Goal: Transaction & Acquisition: Purchase product/service

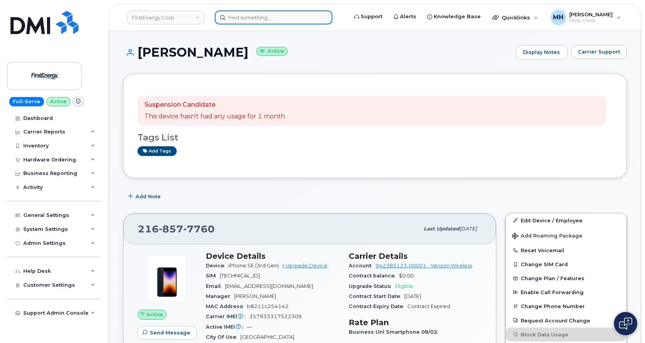
click at [248, 19] on input at bounding box center [274, 17] width 118 height 14
paste input "[PERSON_NAME]"
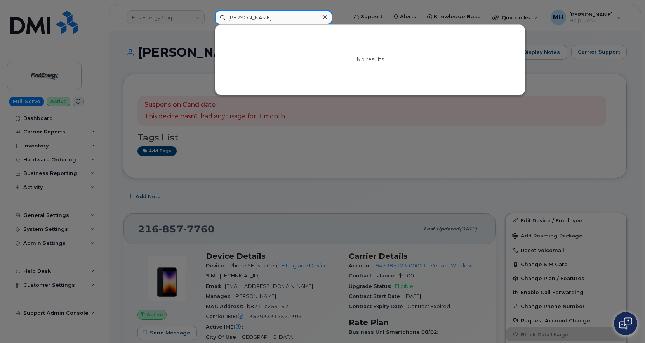
click at [269, 17] on input "Aaron needey" at bounding box center [274, 17] width 118 height 14
type input "Aaron needy"
drag, startPoint x: 290, startPoint y: 20, endPoint x: 221, endPoint y: 19, distance: 69.9
click at [221, 19] on input "Aaron needy" at bounding box center [274, 17] width 118 height 14
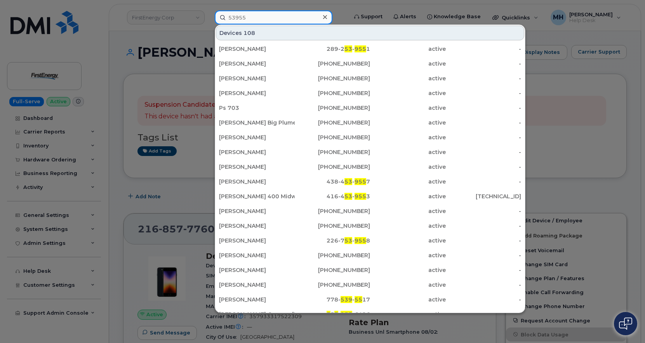
drag, startPoint x: 248, startPoint y: 19, endPoint x: 226, endPoint y: 17, distance: 22.6
click at [226, 17] on input "53955" at bounding box center [274, 17] width 118 height 14
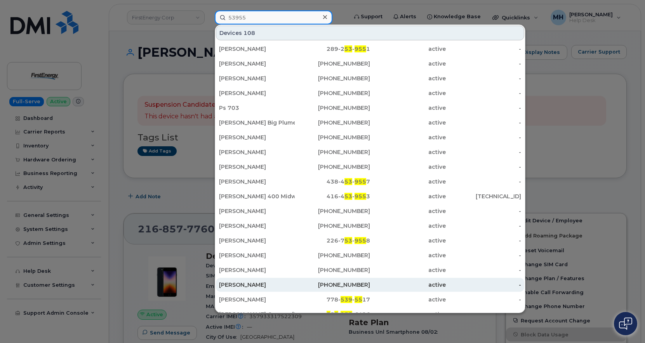
scroll to position [116, 0]
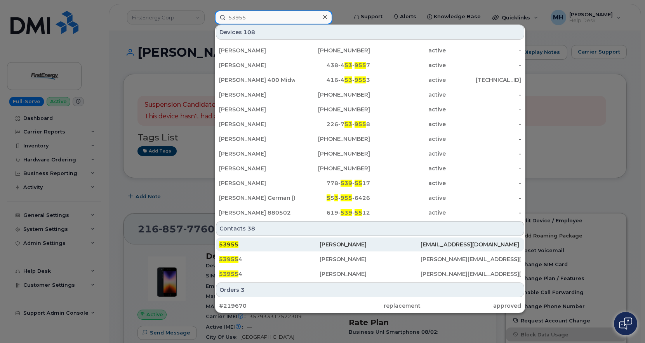
type input "53955"
click at [320, 247] on div "Aaron T Needy" at bounding box center [370, 245] width 101 height 8
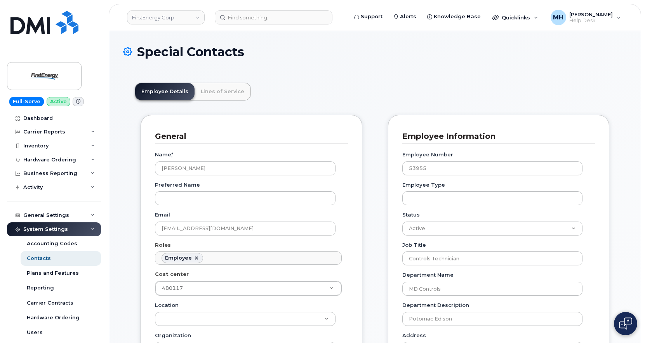
scroll to position [23, 0]
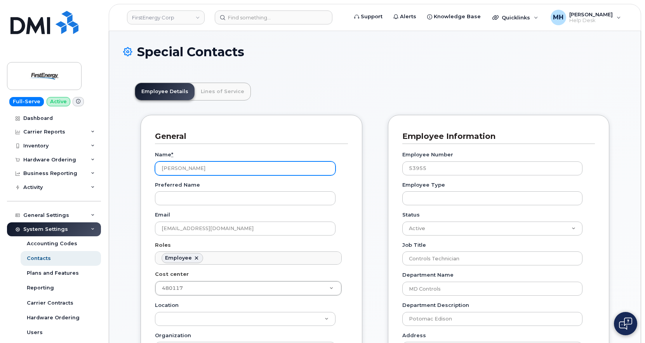
drag, startPoint x: 215, startPoint y: 168, endPoint x: 142, endPoint y: 168, distance: 73.0
click at [142, 168] on div "General Name * Aaron T Needy Preferred Name Email aneedy@firstenergycorp.com Ro…" at bounding box center [252, 297] width 222 height 364
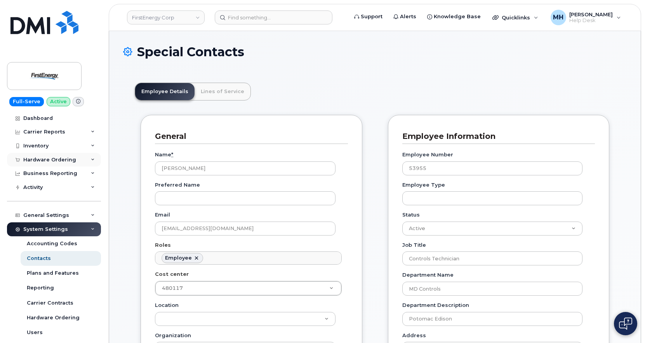
click at [50, 160] on div "Hardware Ordering" at bounding box center [49, 160] width 53 height 6
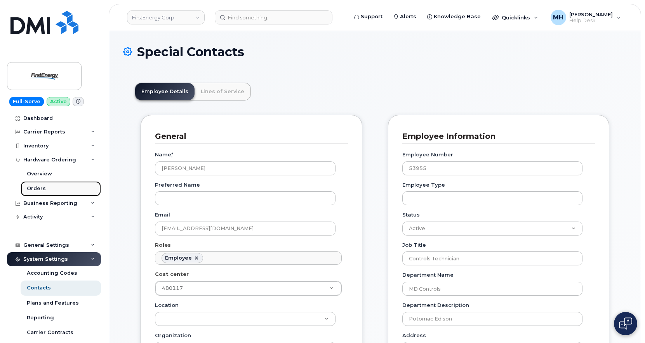
click at [44, 189] on link "Orders" at bounding box center [61, 188] width 80 height 15
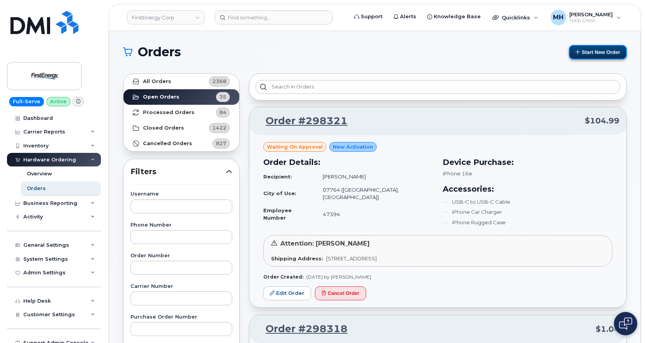
click at [577, 57] on button "Start New Order" at bounding box center [598, 52] width 58 height 14
click at [580, 54] on button "Start New Order" at bounding box center [598, 52] width 58 height 14
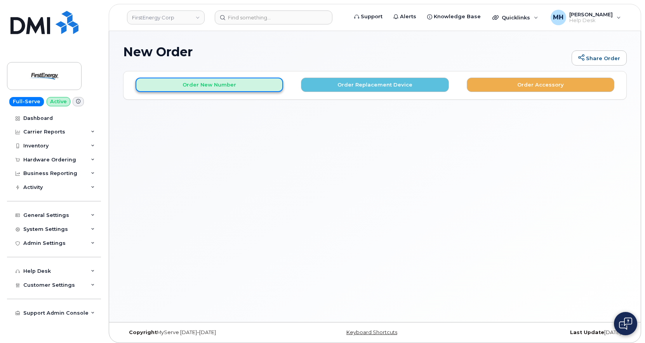
click at [247, 83] on button "Order New Number" at bounding box center [210, 85] width 148 height 14
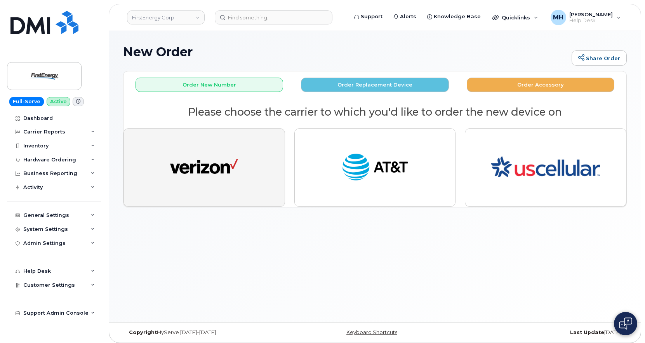
click at [190, 171] on img "button" at bounding box center [204, 167] width 68 height 35
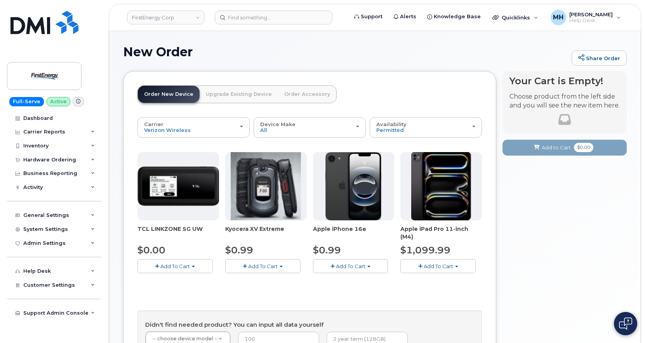
click at [196, 266] on button "Add To Cart" at bounding box center [174, 266] width 75 height 14
click at [189, 278] on link "$0.00 - 2 Year Activation" at bounding box center [178, 281] width 78 height 10
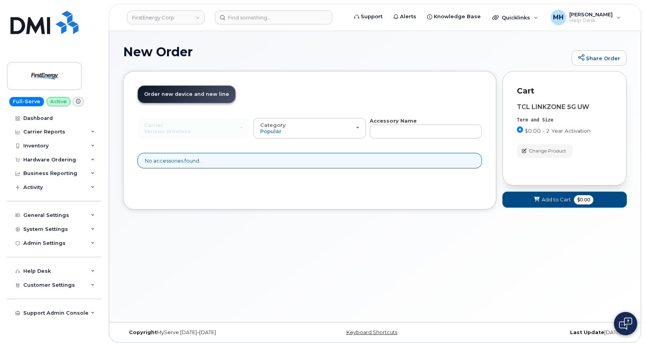
click at [528, 203] on button "Add to Cart $0.00" at bounding box center [564, 200] width 124 height 16
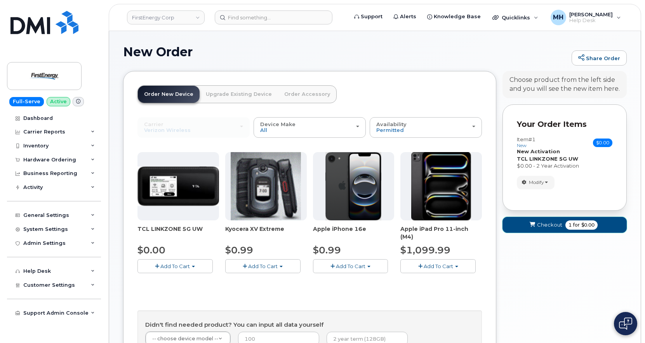
click at [528, 226] on span "submit" at bounding box center [531, 224] width 7 height 7
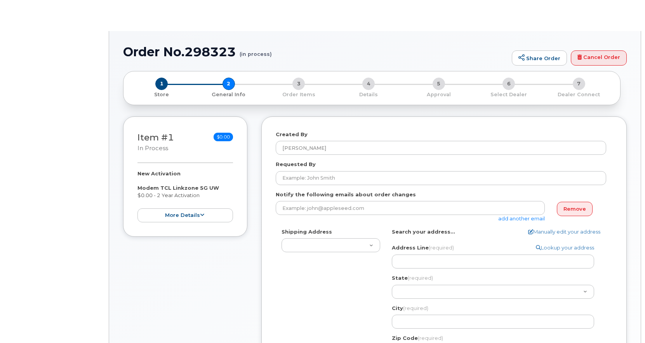
select select
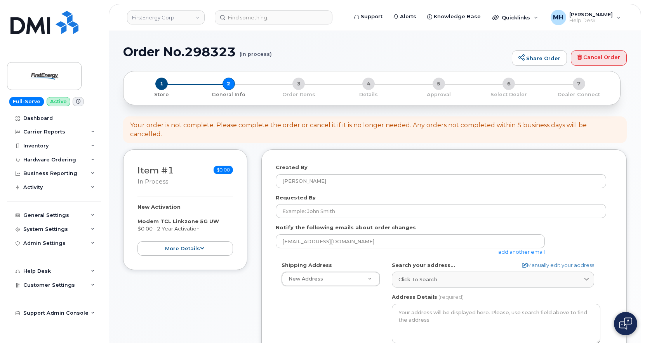
scroll to position [39, 0]
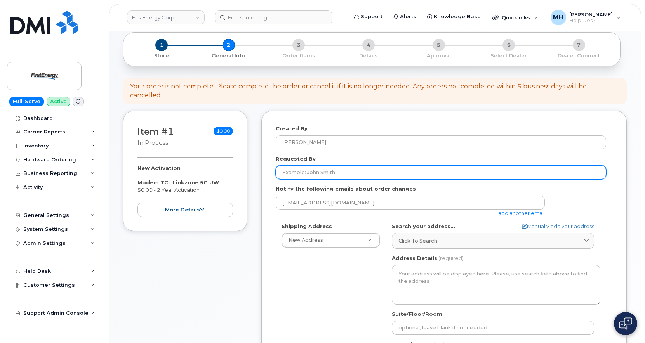
click at [329, 165] on input "Requested By" at bounding box center [441, 172] width 330 height 14
paste input "[PERSON_NAME]"
type input "[PERSON_NAME]"
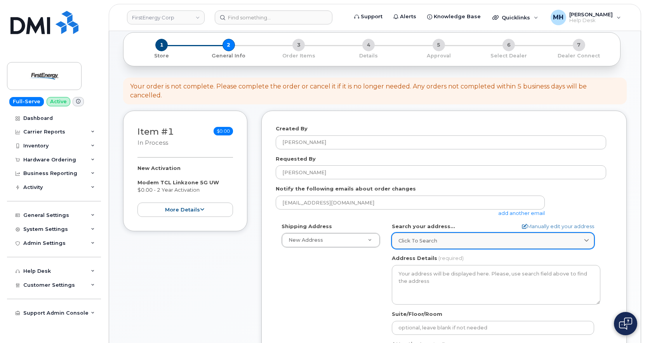
click at [434, 237] on span "Click to search" at bounding box center [417, 240] width 39 height 7
paste input "21729 Brink Meadow Lane Germantown, MD 20876"
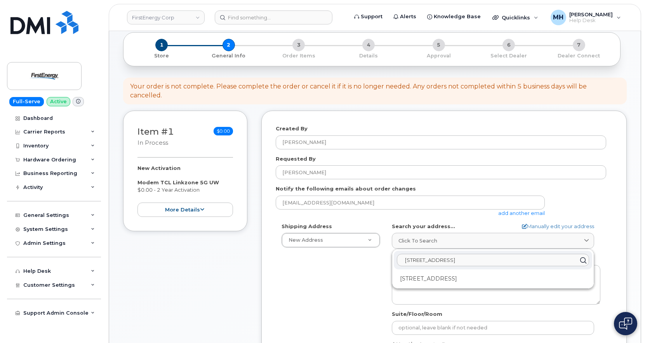
type input "21729 Brink Meadow Lane Germantown, MD 20876"
click at [441, 273] on div "21729 Brink Meadow Ln Germantown MD 20876-4364" at bounding box center [493, 279] width 198 height 13
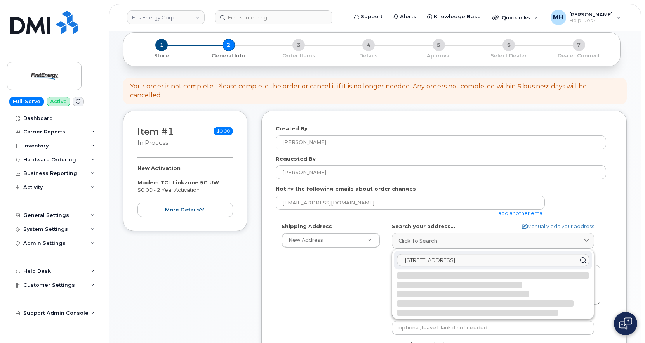
select select
type textarea "21729 Brink Meadow Ln GERMANTOWN MD 20876-4364 UNITED STATES"
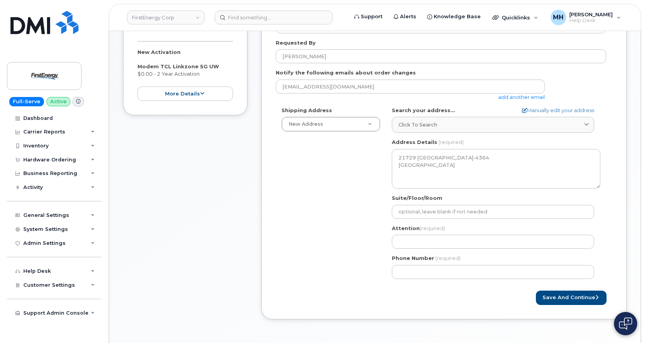
scroll to position [155, 0]
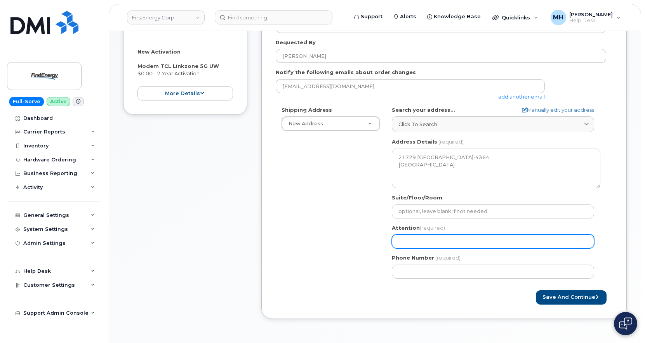
click at [420, 235] on input "Attention (required)" at bounding box center [493, 242] width 202 height 14
paste input "[PERSON_NAME]"
type input "[PERSON_NAME]"
select select
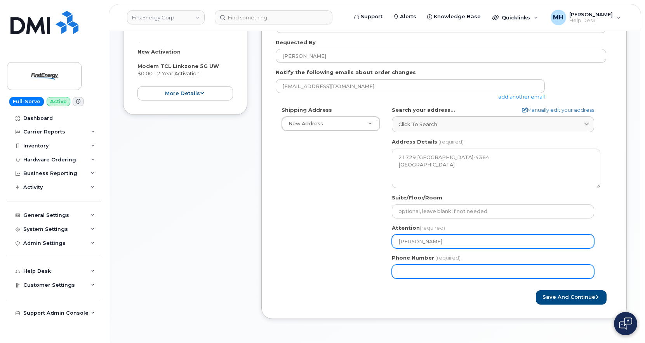
type input "[PERSON_NAME]"
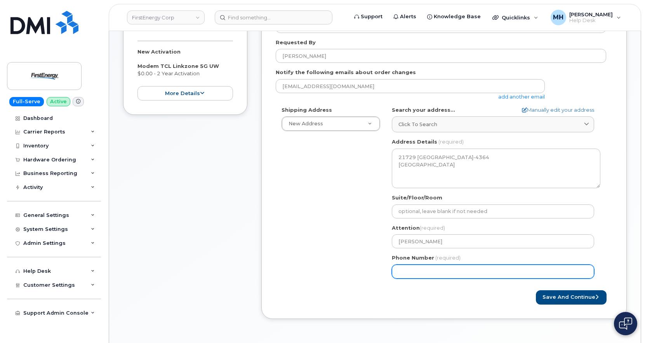
click at [412, 265] on input "Phone Number" at bounding box center [493, 272] width 202 height 14
paste input "4178761153"
click at [424, 265] on input "Phone Number" at bounding box center [493, 272] width 202 height 14
select select
type input "4178761153"
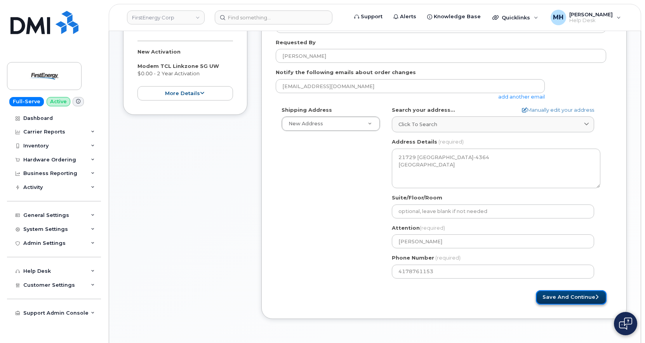
click at [560, 290] on button "Save and Continue" at bounding box center [571, 297] width 71 height 14
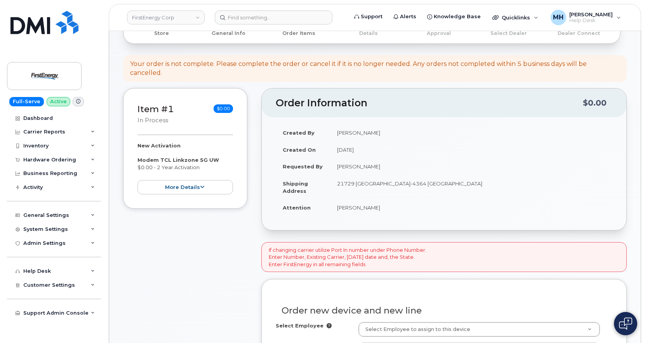
scroll to position [155, 0]
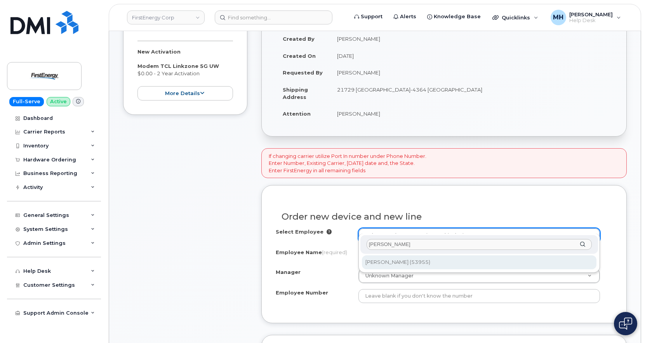
type input "[PERSON_NAME]"
type input "2080649"
type input "[PERSON_NAME]"
type input "53955"
type input "[STREET_ADDRESS][PERSON_NAME]"
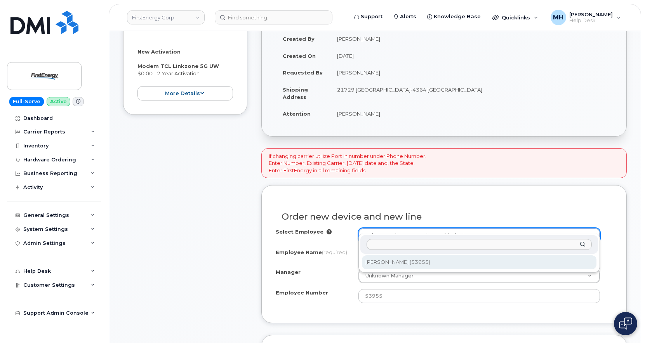
select select "2077986"
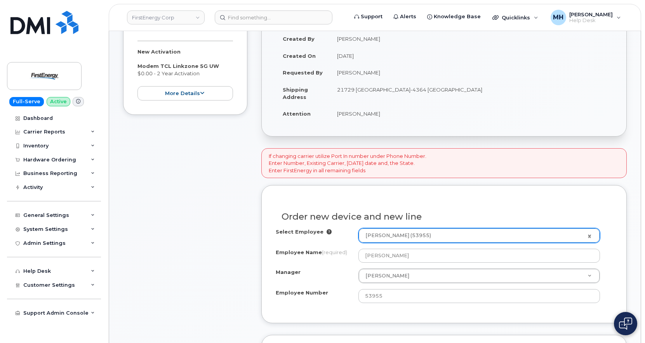
click at [466, 81] on td "21729 [GEOGRAPHIC_DATA]-4364 [GEOGRAPHIC_DATA]" at bounding box center [471, 93] width 282 height 24
copy td "20876"
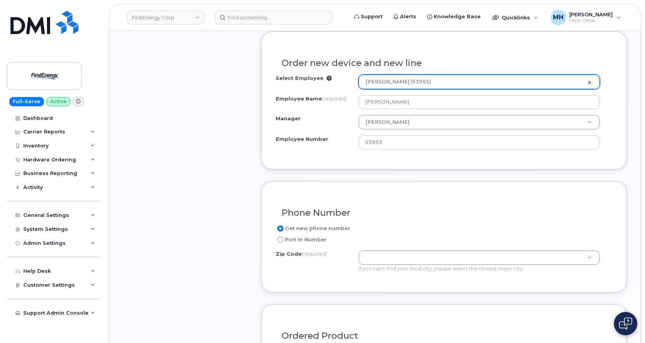
scroll to position [311, 0]
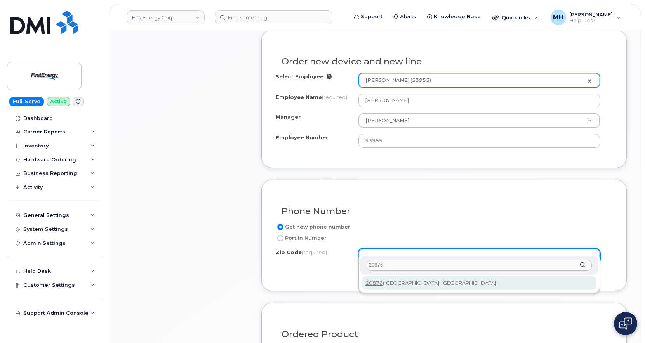
type input "20876"
type input "20876 ([GEOGRAPHIC_DATA], [GEOGRAPHIC_DATA])"
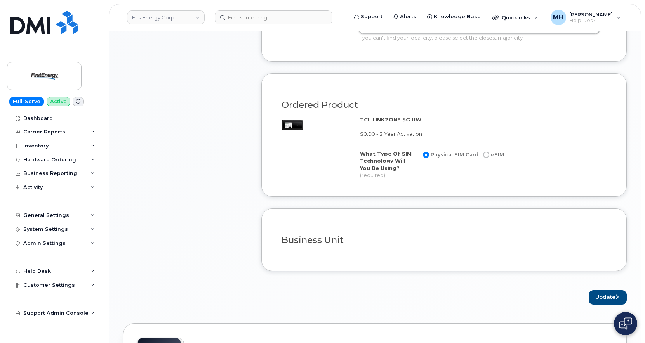
scroll to position [544, 0]
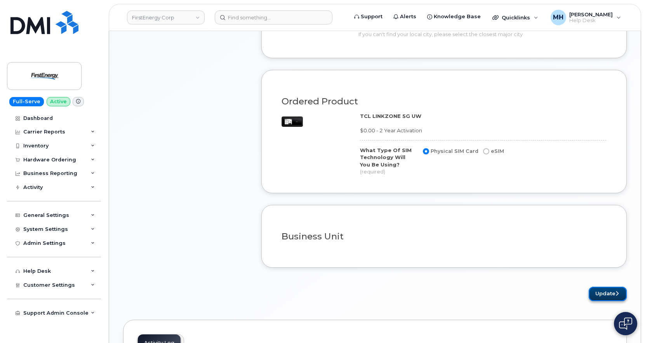
click at [595, 287] on button "Update" at bounding box center [608, 294] width 38 height 14
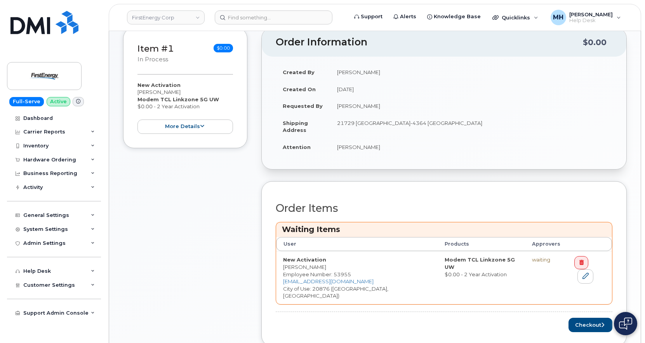
scroll to position [272, 0]
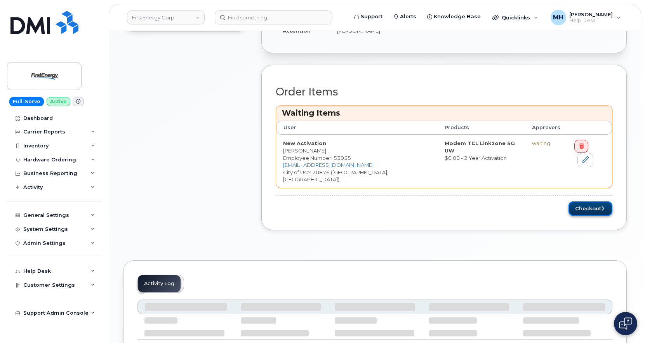
click at [574, 202] on button "Checkout" at bounding box center [590, 209] width 44 height 14
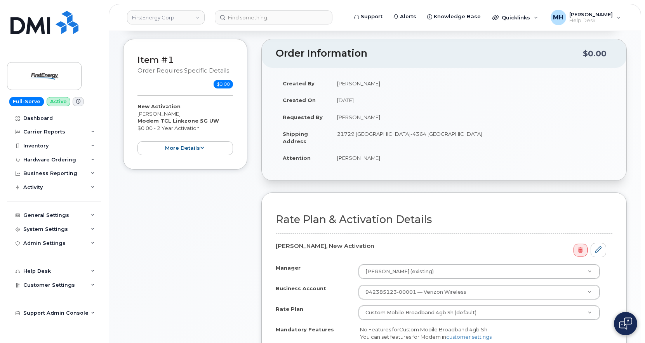
scroll to position [194, 0]
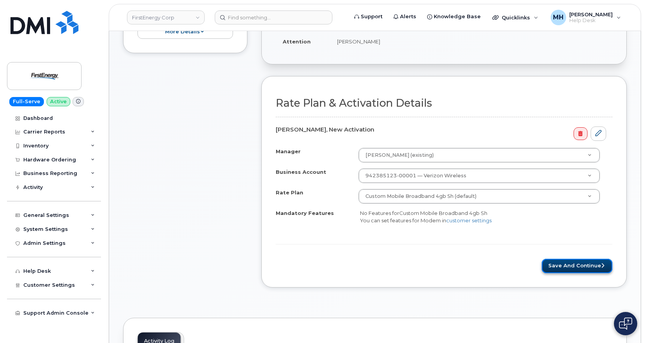
click at [564, 262] on button "Save and Continue" at bounding box center [577, 266] width 71 height 14
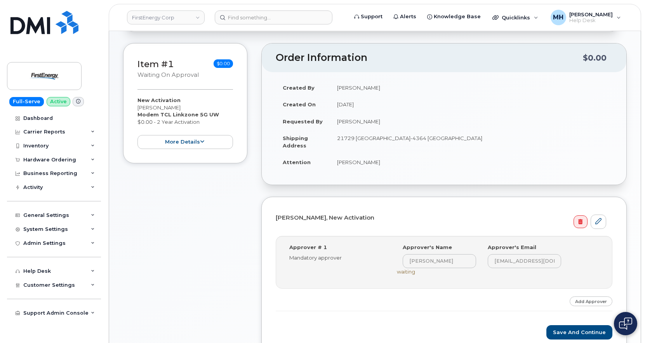
scroll to position [116, 0]
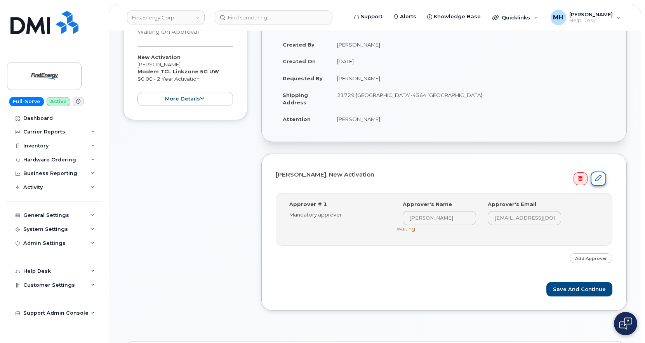
click at [593, 184] on link at bounding box center [599, 179] width 16 height 14
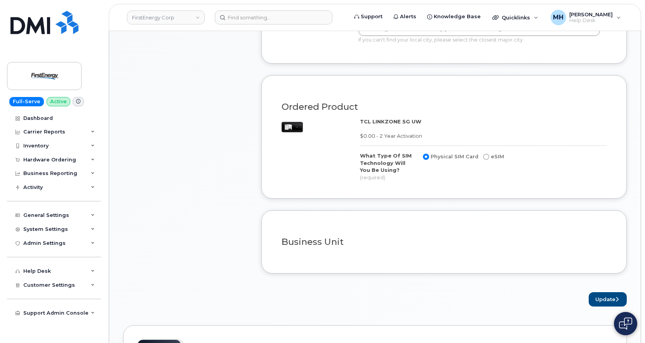
scroll to position [582, 0]
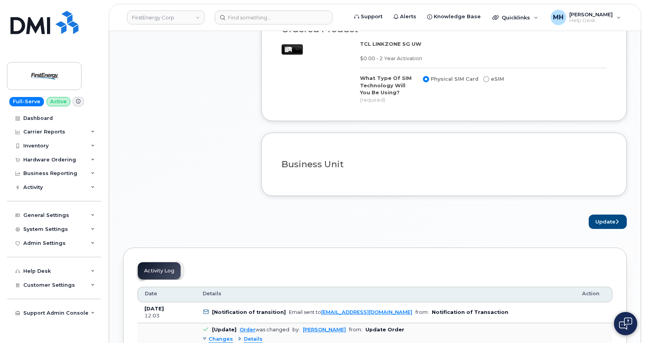
click at [617, 215] on button "Update" at bounding box center [608, 222] width 38 height 14
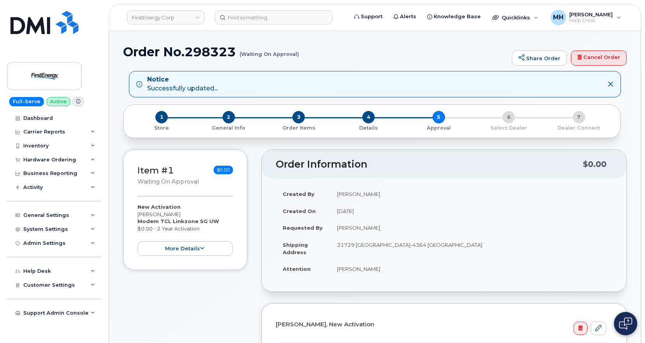
scroll to position [194, 0]
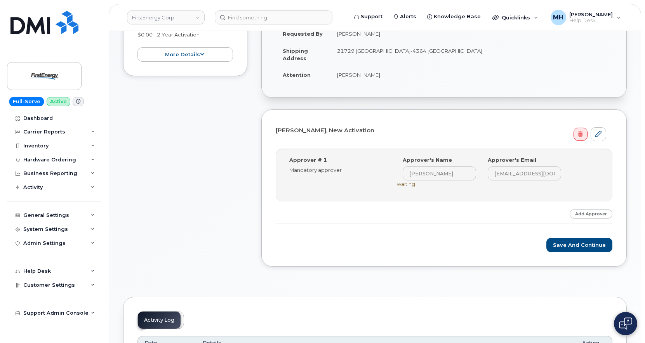
click at [607, 219] on div "Step-by-step approvals: [PERSON_NAME] » Approved Approver # 1 Mandatory approve…" at bounding box center [444, 186] width 337 height 75
click at [607, 217] on link "Add Approver" at bounding box center [591, 214] width 43 height 10
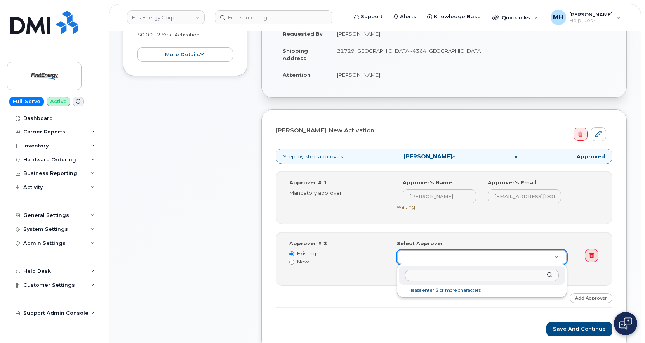
type input "[PERSON_NAME]"
drag, startPoint x: 437, startPoint y: 276, endPoint x: 366, endPoint y: 264, distance: 72.1
paste input "[PERSON_NAME]"
type input "[PERSON_NAME]"
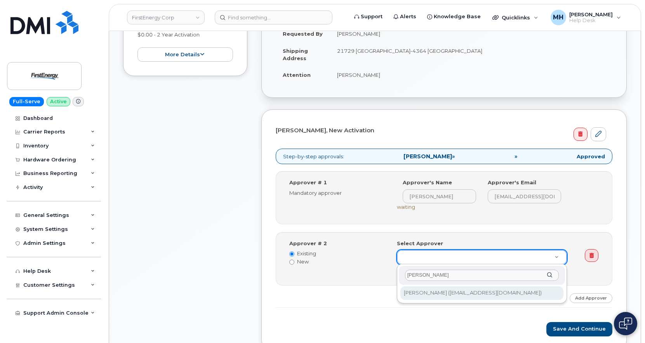
type input "2079512"
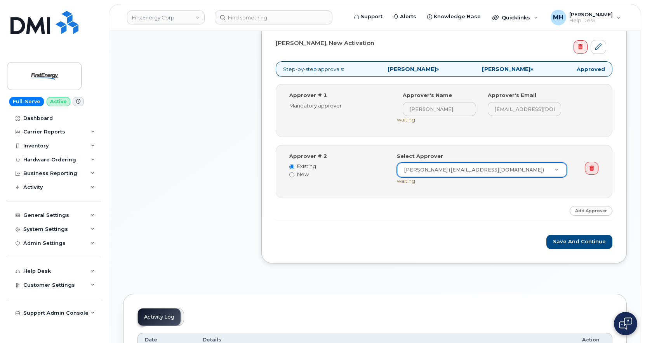
scroll to position [311, 0]
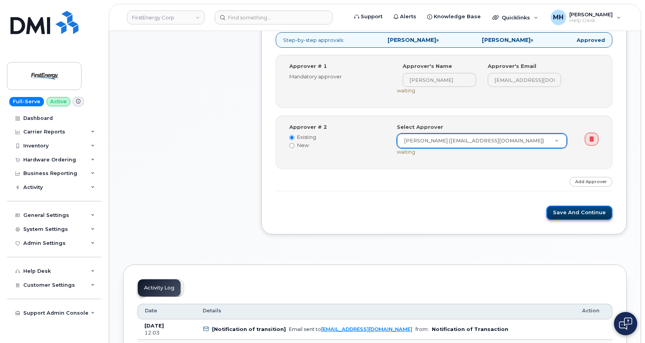
click at [580, 209] on button "Save and Continue" at bounding box center [579, 213] width 66 height 14
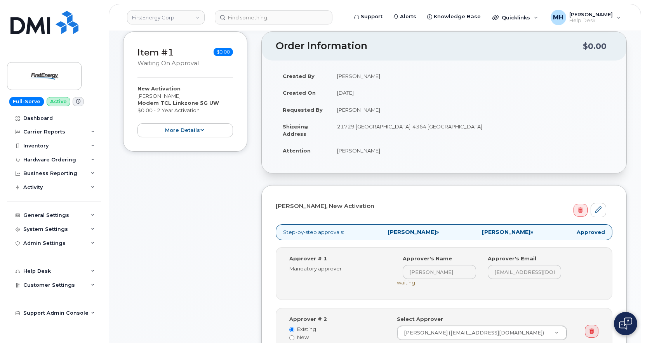
scroll to position [78, 0]
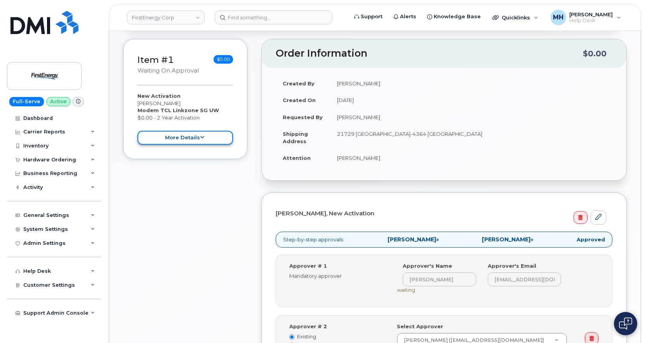
click at [188, 144] on button "more details" at bounding box center [185, 138] width 96 height 14
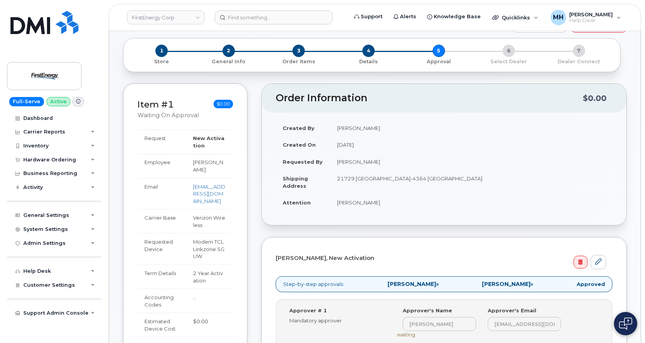
scroll to position [0, 0]
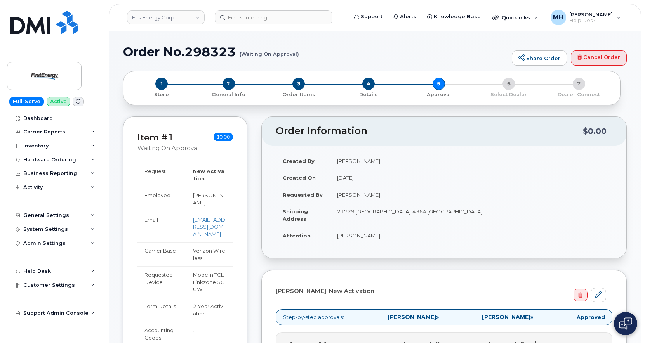
click at [360, 85] on div "4 Details" at bounding box center [369, 88] width 70 height 21
click at [364, 85] on span "4" at bounding box center [368, 84] width 12 height 12
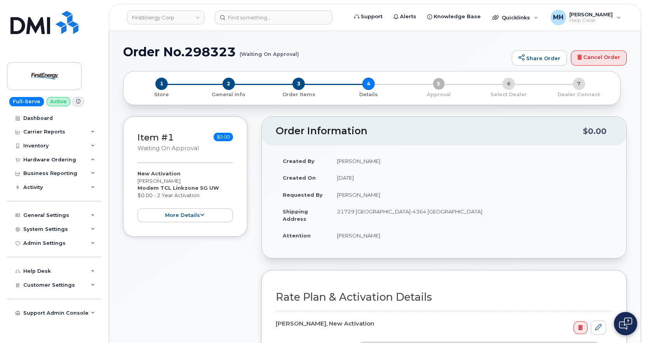
click at [291, 85] on div "3 Order Items" at bounding box center [299, 88] width 70 height 21
click at [296, 86] on span "3" at bounding box center [298, 84] width 12 height 12
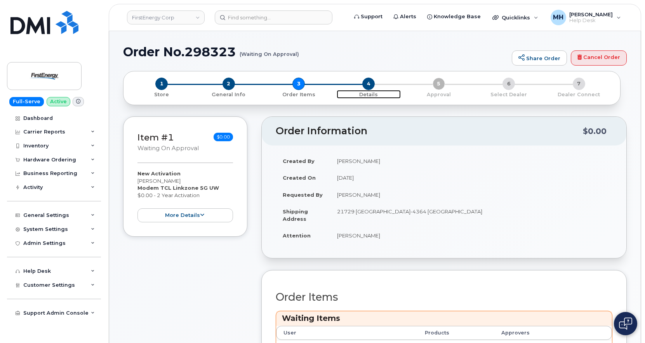
click at [375, 92] on p "Details" at bounding box center [369, 94] width 64 height 7
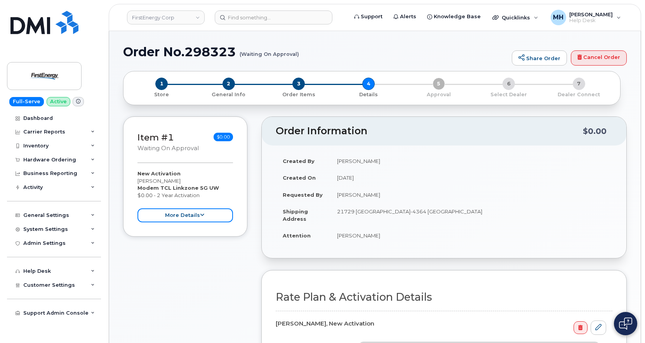
click at [222, 219] on button "more details" at bounding box center [185, 216] width 96 height 14
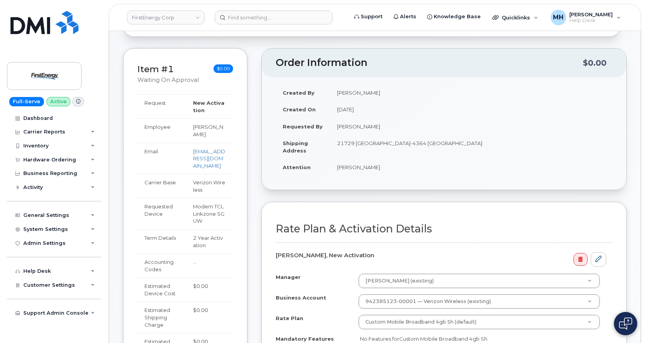
scroll to position [155, 0]
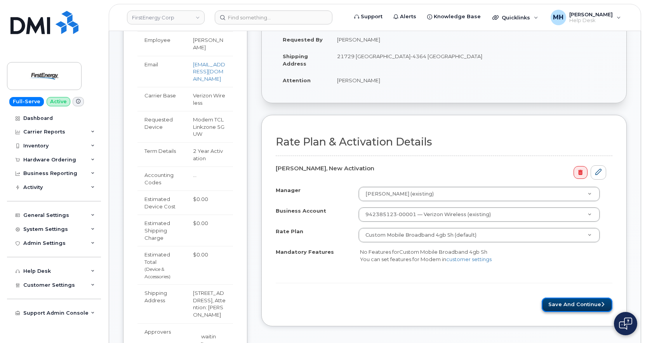
click at [558, 299] on button "Save and Continue" at bounding box center [577, 305] width 71 height 14
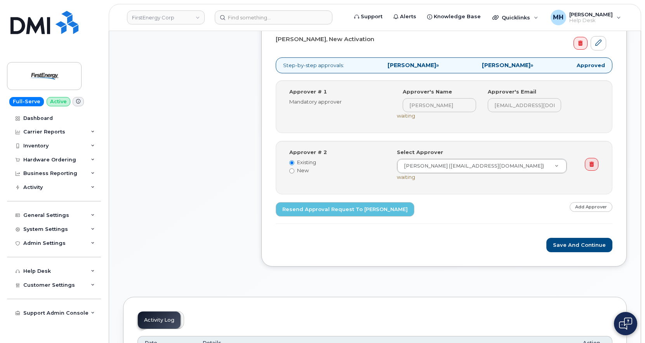
scroll to position [233, 0]
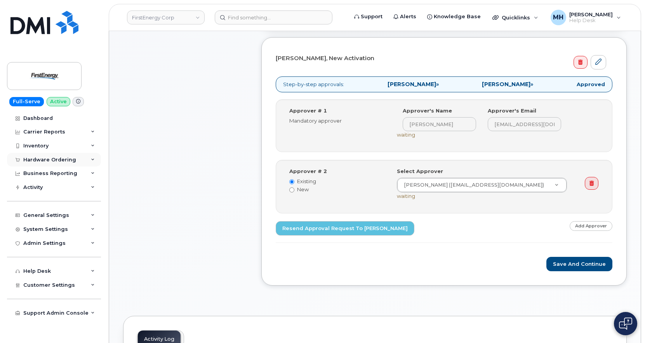
click at [56, 158] on div "Hardware Ordering" at bounding box center [49, 160] width 53 height 6
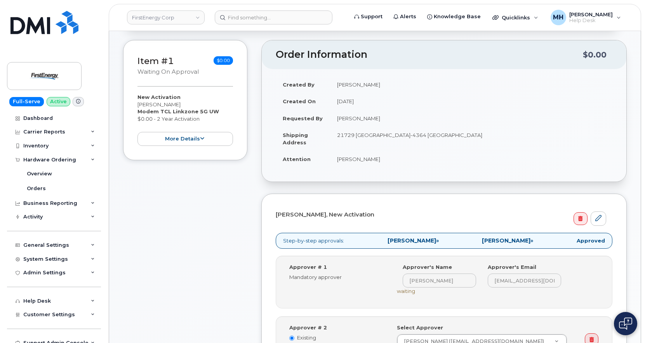
scroll to position [0, 0]
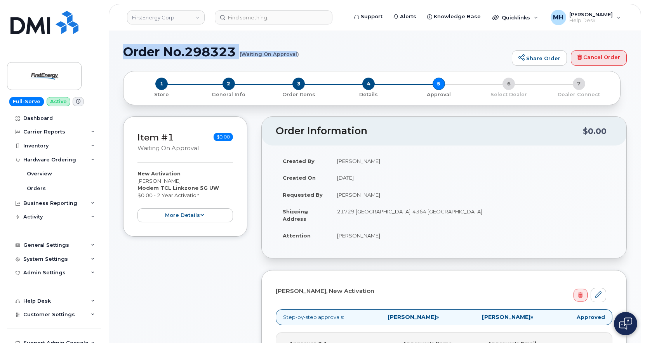
drag, startPoint x: 126, startPoint y: 52, endPoint x: 297, endPoint y: 55, distance: 171.3
click at [297, 55] on h1 "Order No.298323 (Waiting On Approval)" at bounding box center [315, 52] width 385 height 14
copy h1 "Order No.298323 (Waiting On Approval"
click at [62, 191] on link "Orders" at bounding box center [61, 188] width 80 height 15
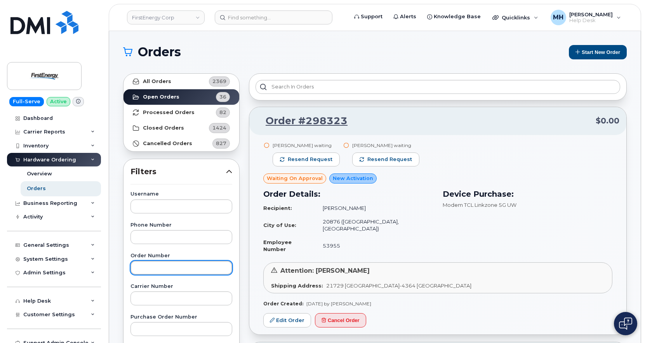
click at [163, 272] on input "text" at bounding box center [181, 268] width 102 height 14
paste input "298323"
type input "298323"
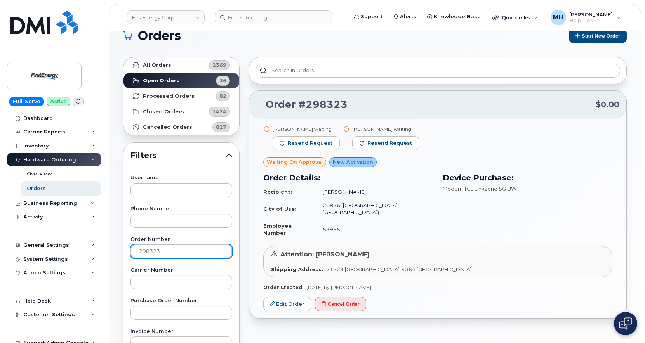
scroll to position [39, 0]
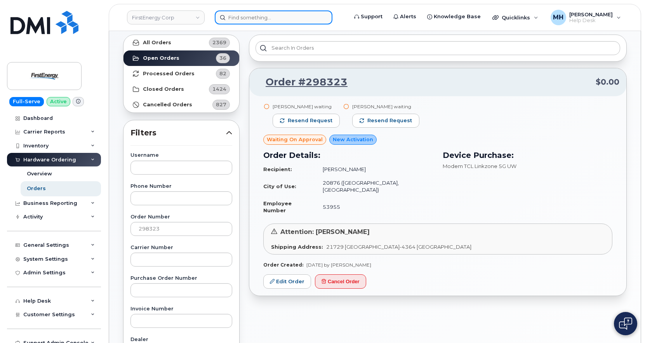
click at [267, 21] on input at bounding box center [274, 17] width 118 height 14
paste input "551-404-7535"
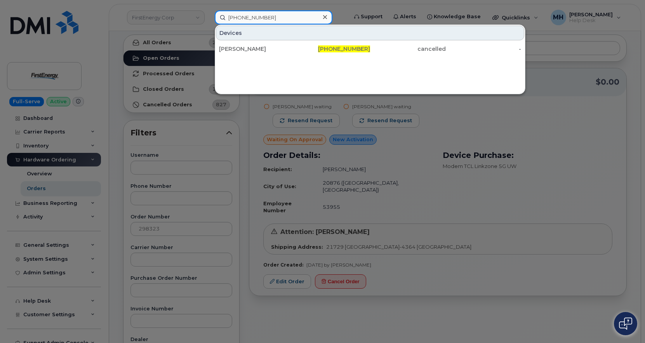
type input "551-404-7535"
click at [276, 49] on div "WILLIAM HERANNEY JR" at bounding box center [257, 49] width 76 height 8
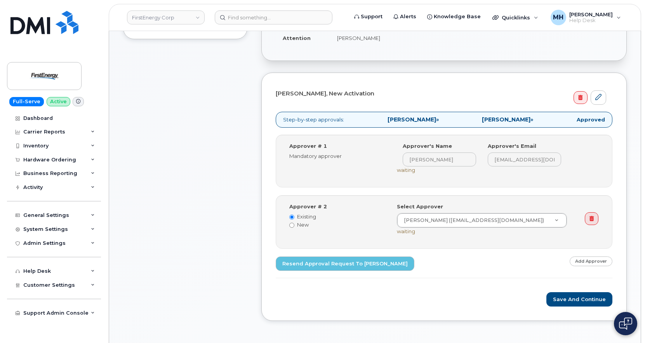
scroll to position [194, 0]
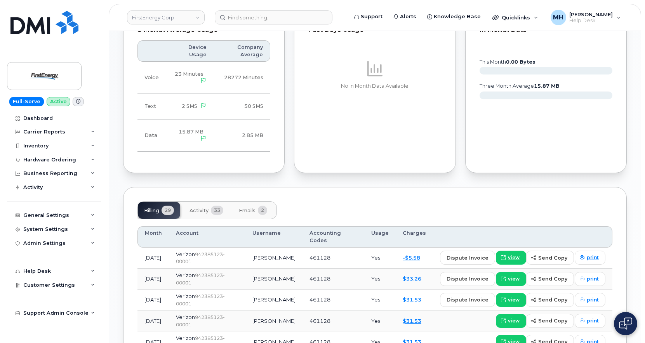
scroll to position [582, 0]
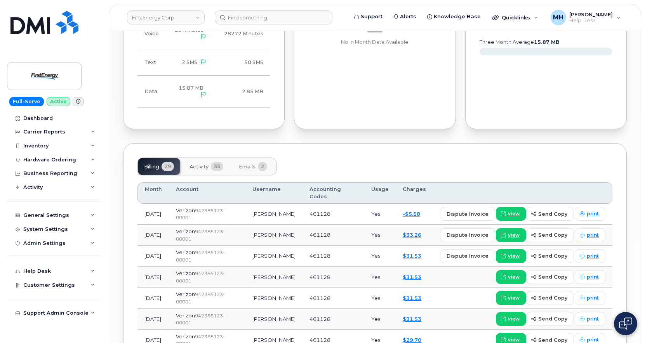
click at [216, 162] on span "33" at bounding box center [217, 166] width 12 height 9
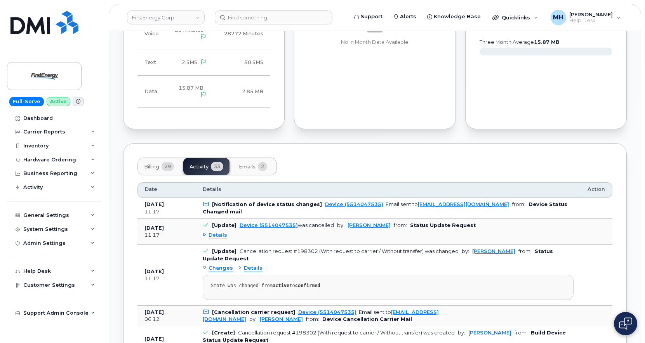
click at [153, 164] on span "Billing" at bounding box center [151, 167] width 15 height 6
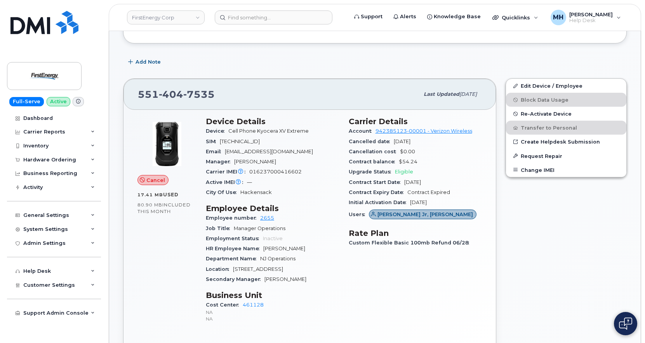
scroll to position [78, 0]
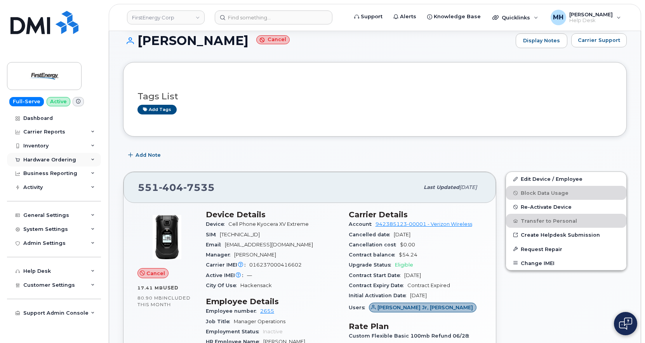
click at [22, 161] on div at bounding box center [17, 160] width 9 height 6
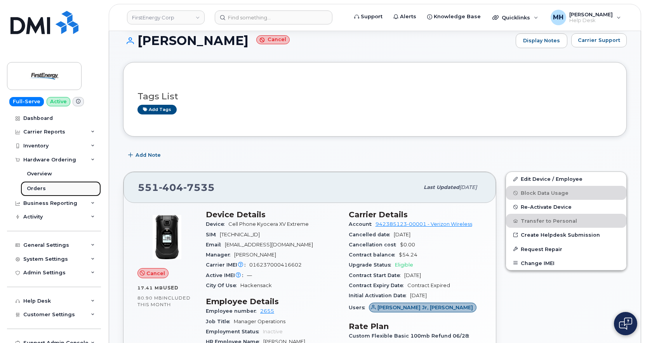
click at [36, 188] on div "Orders" at bounding box center [36, 188] width 19 height 7
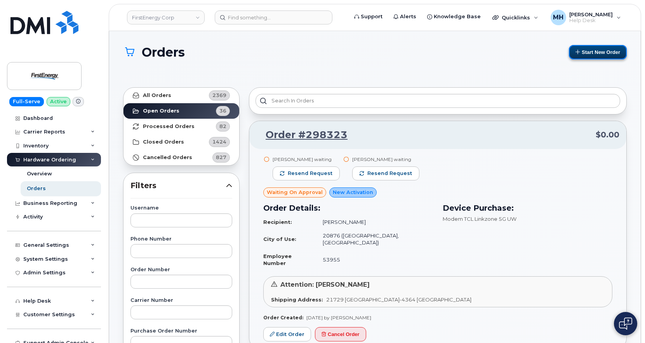
click at [582, 46] on button "Start New Order" at bounding box center [598, 52] width 58 height 14
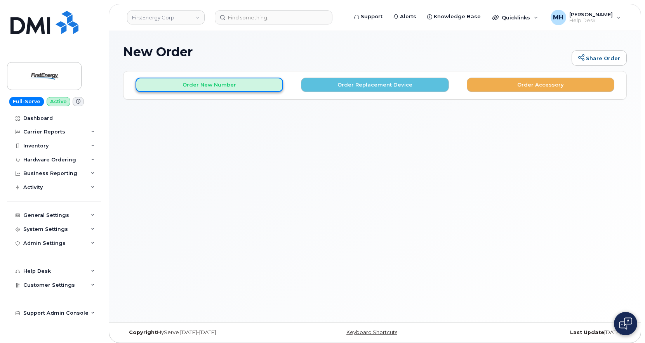
click at [233, 82] on button "Order New Number" at bounding box center [210, 85] width 148 height 14
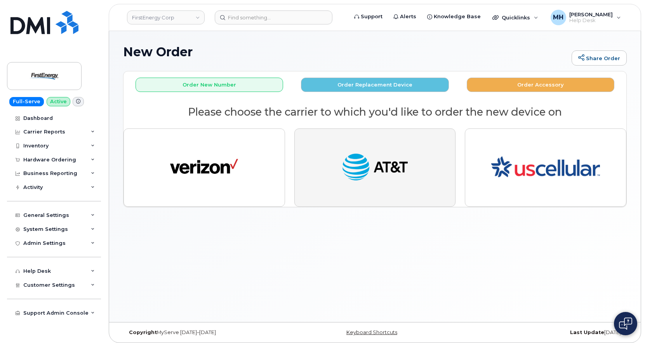
click at [355, 174] on img "button" at bounding box center [375, 167] width 68 height 35
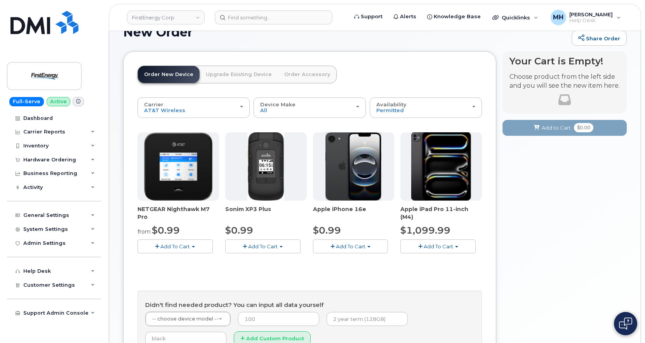
scroll to position [39, 0]
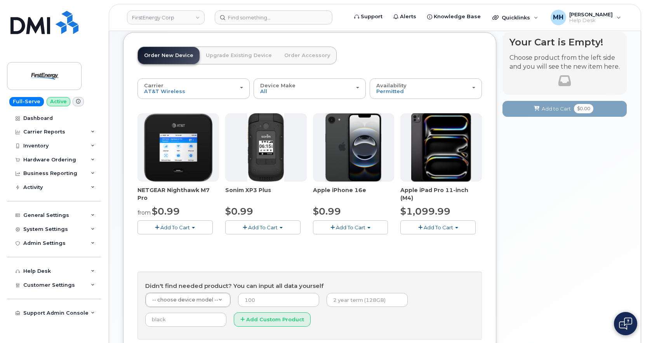
click at [330, 230] on button "Add To Cart" at bounding box center [350, 228] width 75 height 14
click at [333, 239] on link "$0.99 - 2 Year Activation" at bounding box center [354, 242] width 78 height 10
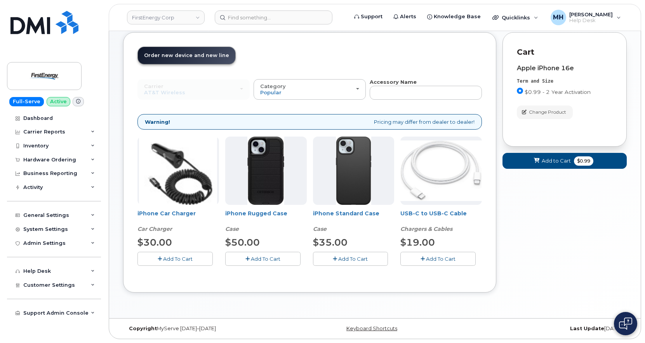
click at [200, 261] on button "Add To Cart" at bounding box center [174, 259] width 75 height 14
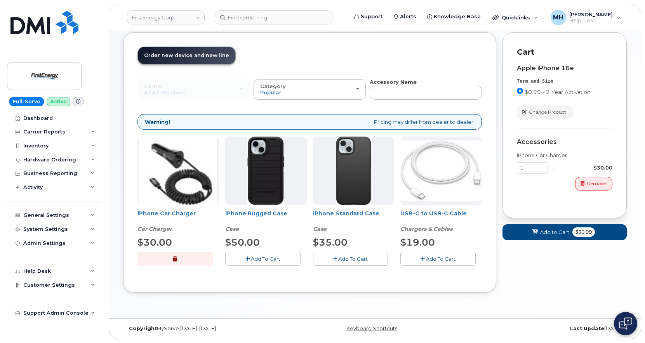
click at [287, 257] on button "Add To Cart" at bounding box center [262, 259] width 75 height 14
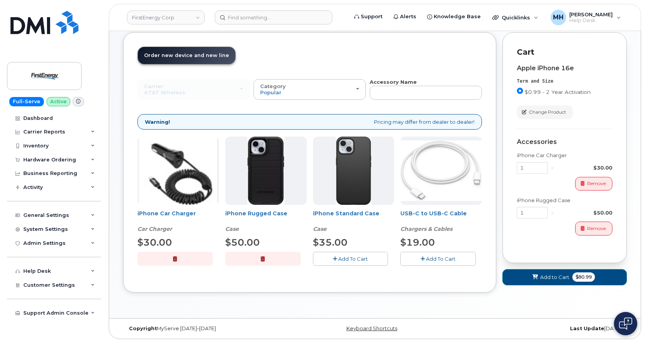
click at [527, 279] on button "Add to Cart $80.99" at bounding box center [564, 277] width 124 height 16
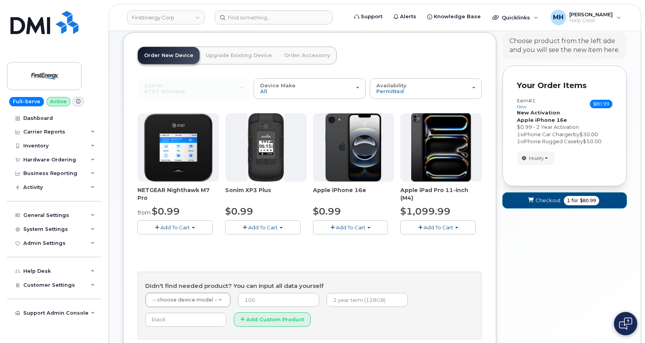
click at [551, 198] on span "Checkout" at bounding box center [547, 200] width 25 height 7
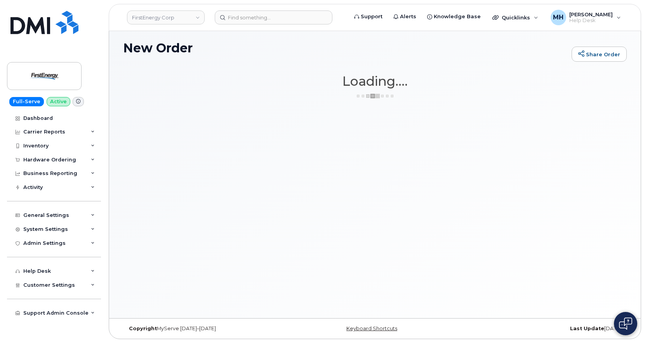
scroll to position [4, 0]
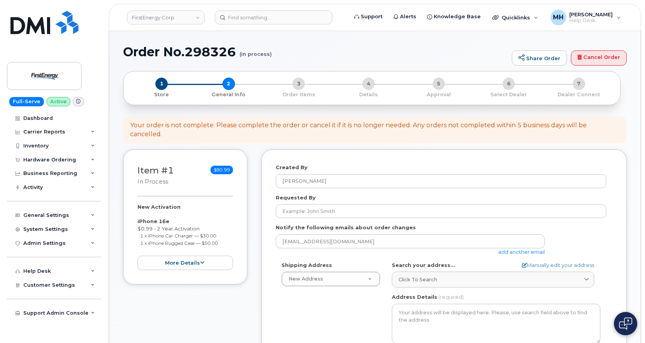
select select
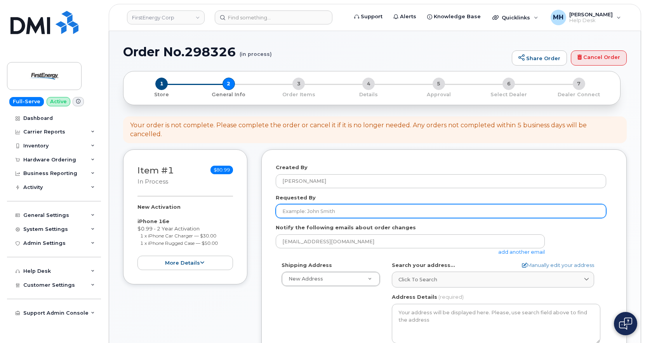
click at [312, 208] on input "Requested By" at bounding box center [441, 211] width 330 height 14
paste input "[PERSON_NAME]"
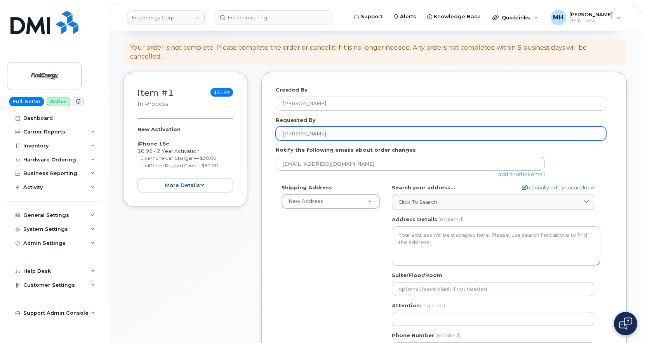
type input "[PERSON_NAME]"
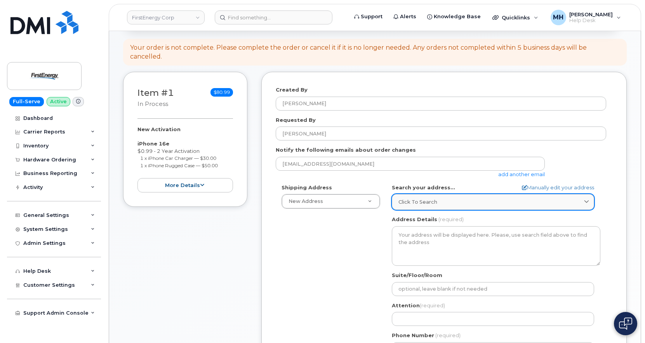
click at [442, 198] on div "Click to search" at bounding box center [492, 201] width 189 height 7
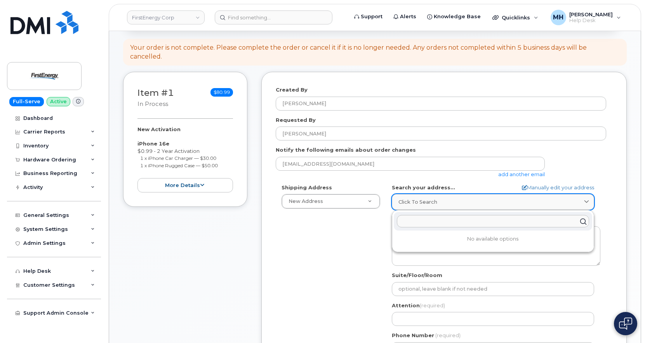
paste input "201 Monmouth Rd Longbranch, NJ 07764"
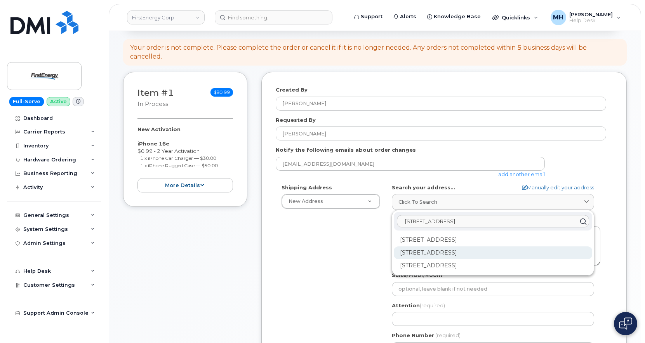
type input "201 Monmouth Rd Longbranch, NJ 07764"
click at [438, 247] on div "201 Monmouth Rd West Long Branch NJ 07764-1019" at bounding box center [493, 253] width 198 height 13
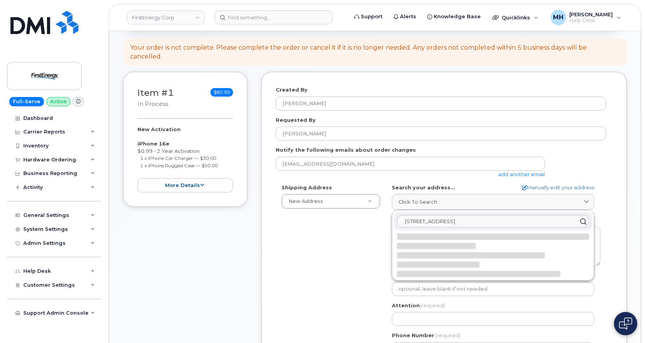
select select
type textarea "201 Monmouth Rd WEST LONG BRANCH NJ 07764-1019 UNITED STATES"
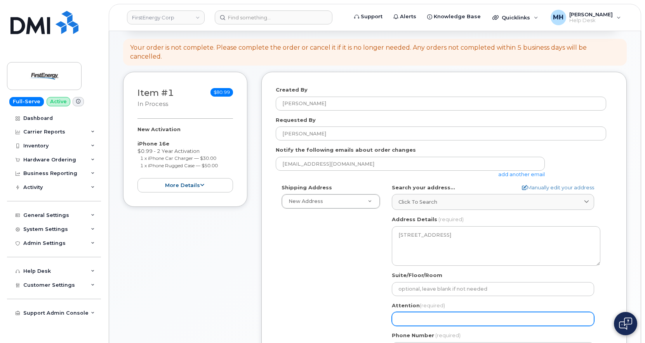
click at [410, 312] on input "Attention (required)" at bounding box center [493, 319] width 202 height 14
paste input "William C Dahrouge"
type input "William C Dahrouge"
select select
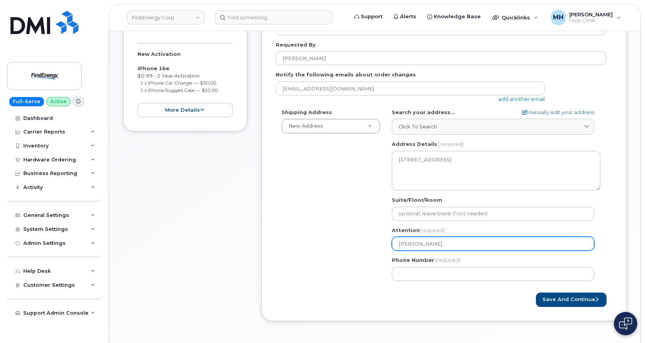
scroll to position [155, 0]
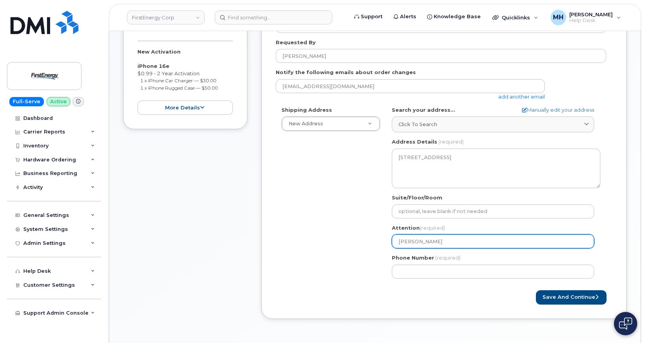
type input "William C Dahrouge"
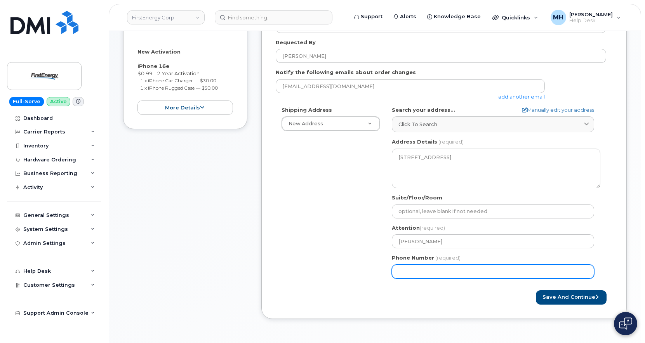
click at [429, 265] on input "Phone Number" at bounding box center [493, 272] width 202 height 14
paste input "7328032352"
click at [422, 265] on input "Phone Number" at bounding box center [493, 272] width 202 height 14
select select
type input "7328032352"
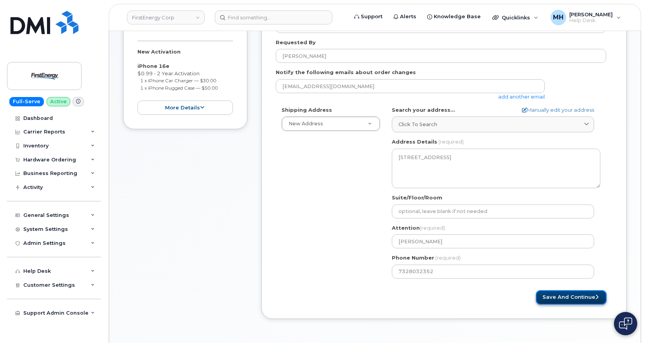
click at [564, 294] on button "Save and Continue" at bounding box center [571, 297] width 71 height 14
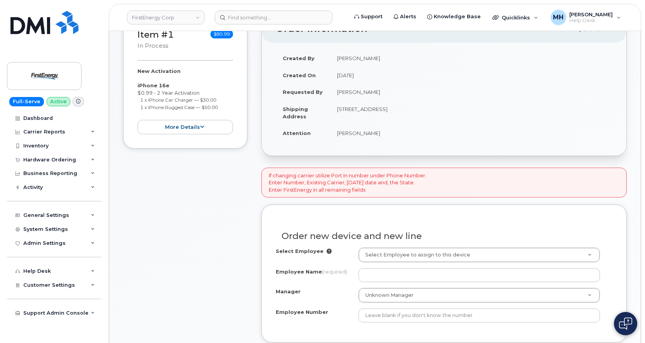
scroll to position [149, 0]
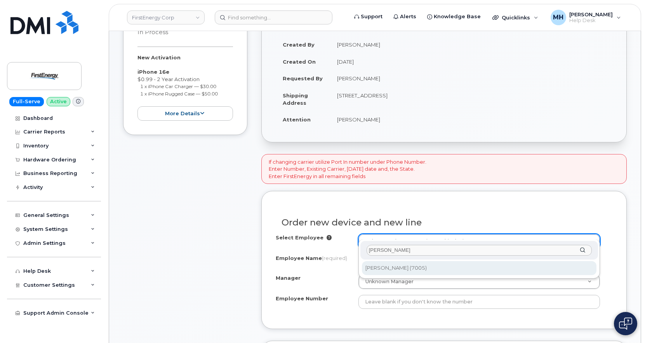
type input "Paul A Culos"
type input "2081034"
type input "Paul A Culos"
type input "7005"
type input "201 Monmouth Road"
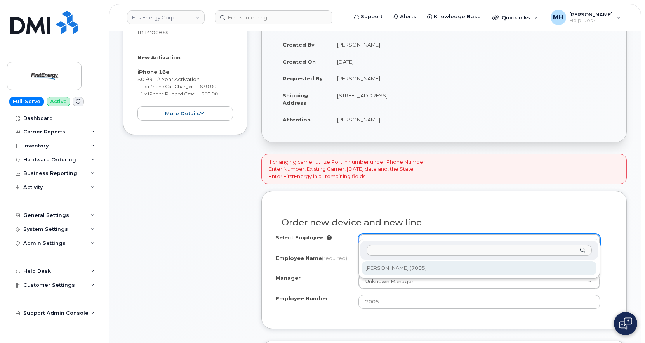
select select "2067022"
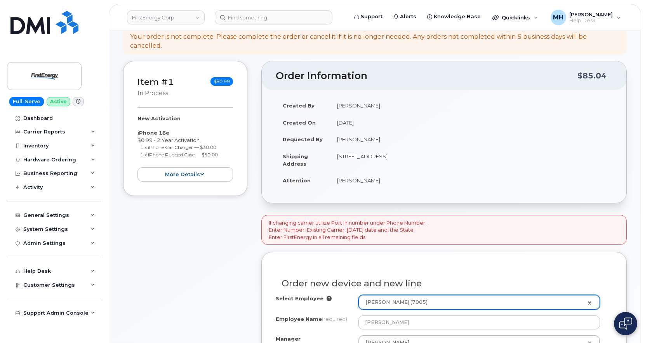
scroll to position [33, 0]
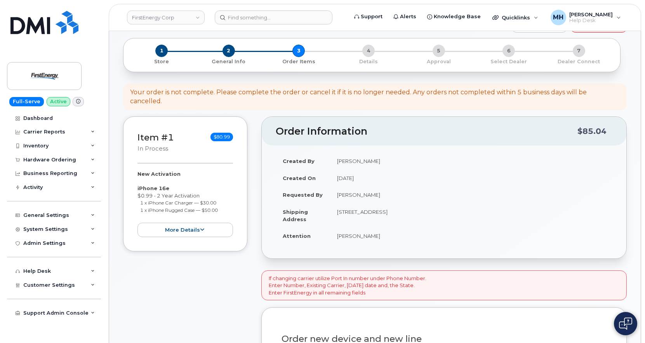
click at [461, 205] on td "201 Monmouth Rd WEST LONG BRANCH NJ 07764-1019 UNITED STATES" at bounding box center [471, 215] width 282 height 24
copy td "07764"
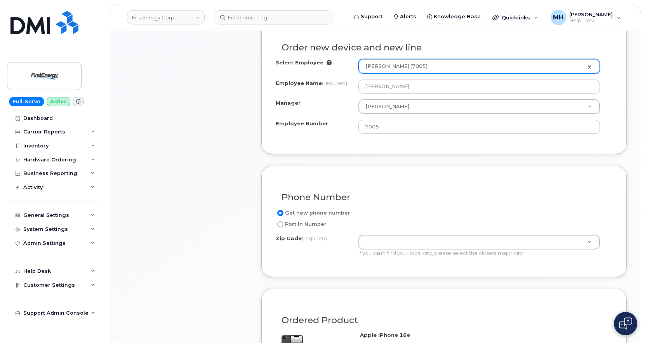
scroll to position [382, 0]
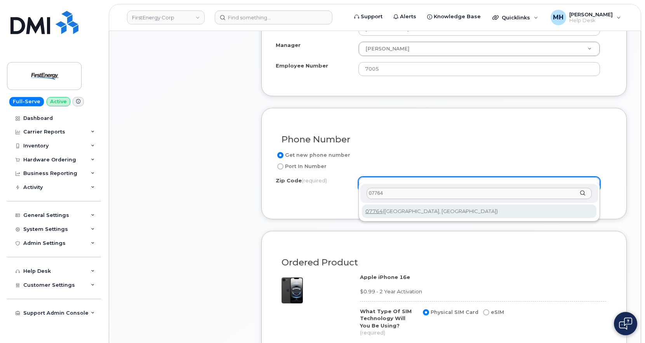
type input "07764"
type input "07764 (West Long Branch, NJ)"
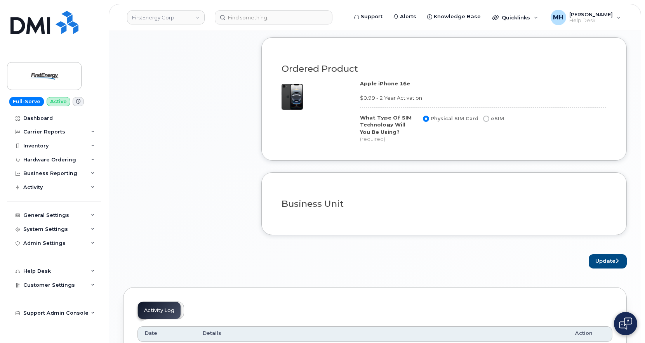
scroll to position [577, 0]
click at [605, 254] on button "Update" at bounding box center [608, 261] width 38 height 14
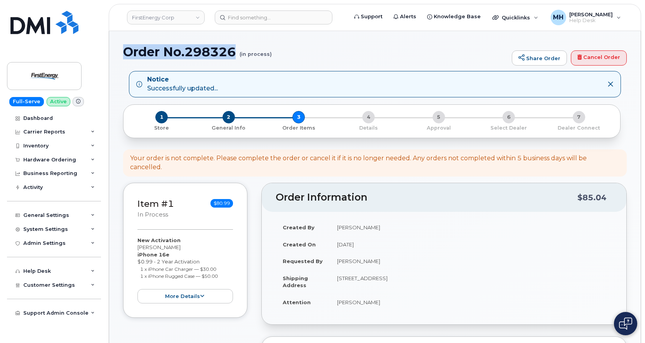
drag, startPoint x: 239, startPoint y: 51, endPoint x: 128, endPoint y: 51, distance: 111.4
click at [128, 51] on h1 "Order No.298326 (in process)" at bounding box center [315, 52] width 385 height 14
copy h1 "Order No.298326"
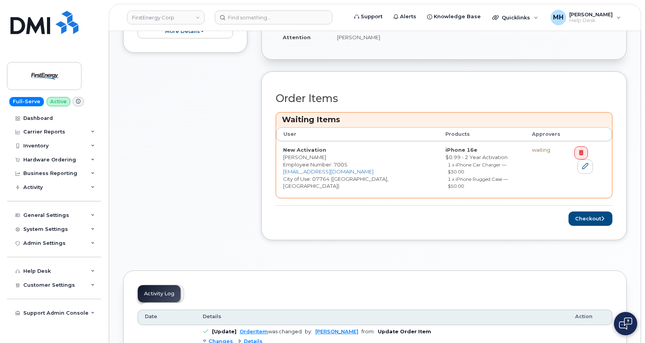
scroll to position [272, 0]
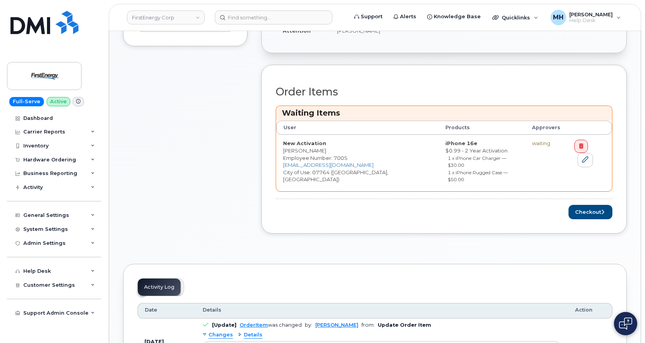
click at [576, 205] on div "Order Items Waiting Items User Products Approvers New Activation [PERSON_NAME] …" at bounding box center [443, 149] width 365 height 169
click at [578, 205] on button "Checkout" at bounding box center [590, 212] width 44 height 14
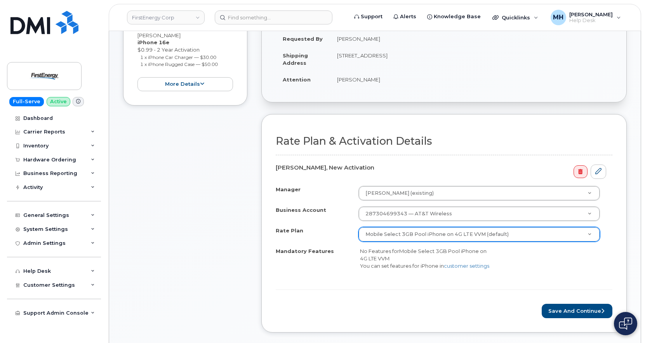
scroll to position [233, 0]
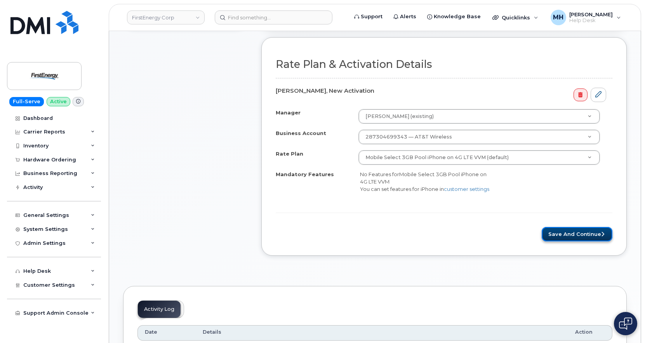
click at [546, 239] on button "Save and Continue" at bounding box center [577, 234] width 71 height 14
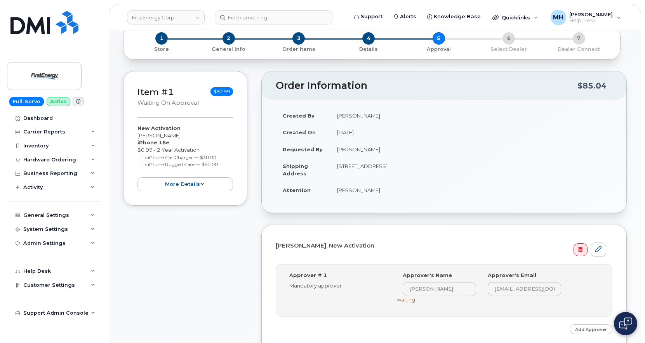
scroll to position [155, 0]
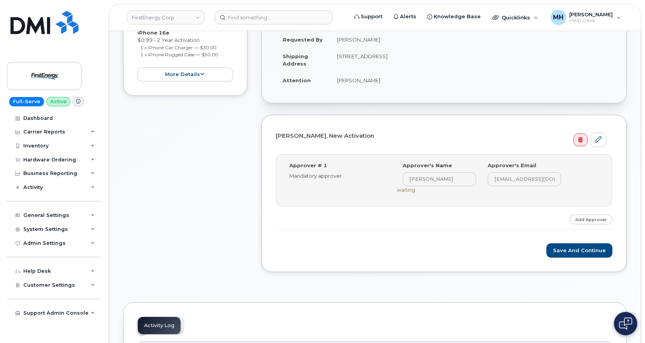
click at [558, 262] on div "[PERSON_NAME], New Activation Step-by-step approvals: [PERSON_NAME] » Approved …" at bounding box center [443, 193] width 365 height 157
click at [560, 255] on button "Save and Continue" at bounding box center [579, 250] width 66 height 14
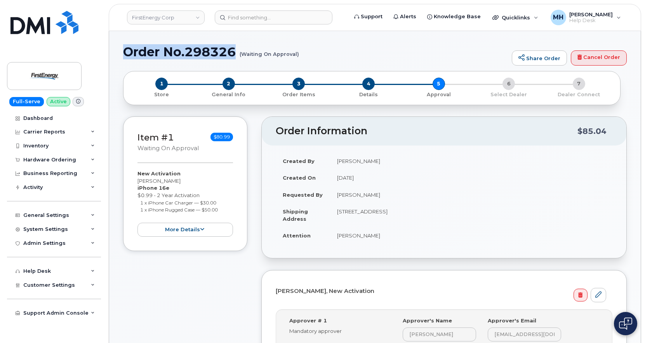
drag, startPoint x: 124, startPoint y: 56, endPoint x: 233, endPoint y: 55, distance: 109.1
click at [233, 55] on h1 "Order No.298326 (Waiting On Approval)" at bounding box center [315, 52] width 385 height 14
drag, startPoint x: 233, startPoint y: 53, endPoint x: 212, endPoint y: 43, distance: 22.8
drag, startPoint x: 124, startPoint y: 56, endPoint x: 296, endPoint y: 54, distance: 172.0
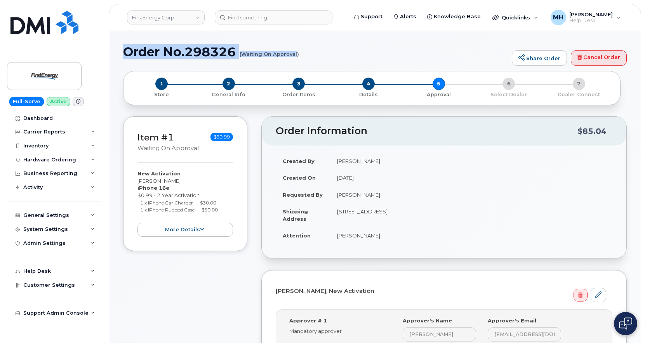
click at [296, 54] on h1 "Order No.298326 (Waiting On Approval)" at bounding box center [315, 52] width 385 height 14
copy h1 "Order No.298326 (Waiting On Approval"
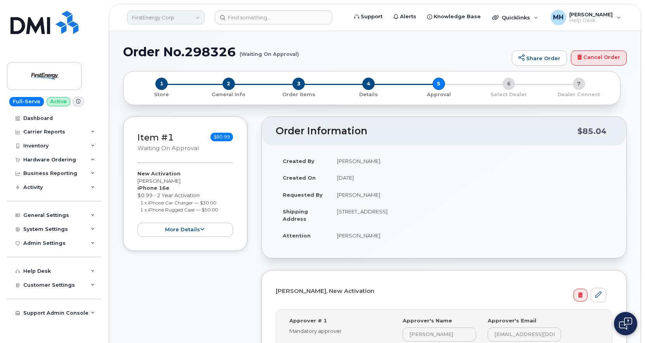
click at [185, 18] on link "FirstEnergy Corp" at bounding box center [166, 17] width 78 height 14
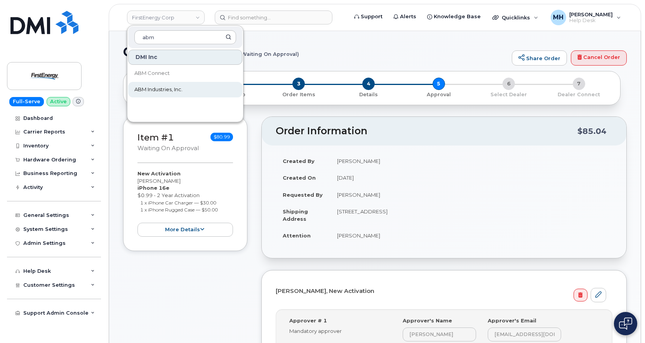
type input "abm"
click at [167, 90] on span "ABM Industries, Inc." at bounding box center [158, 90] width 48 height 8
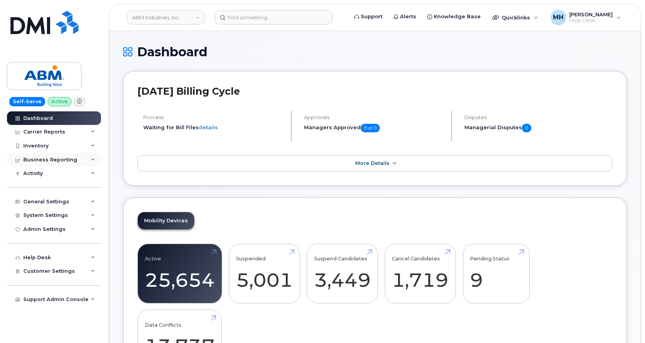
click at [54, 158] on div "Business Reporting" at bounding box center [50, 160] width 54 height 6
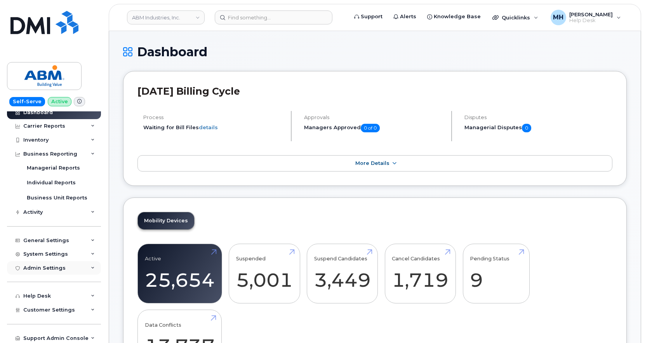
scroll to position [7, 0]
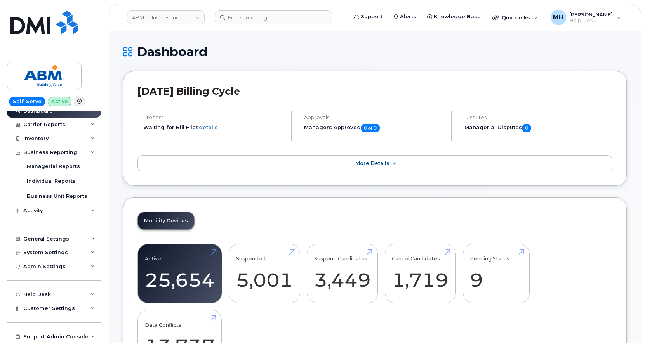
click at [53, 319] on div "Support Admin Console Add New Customer Customer Prospects Emails Sms Messages D…" at bounding box center [55, 330] width 96 height 28
click at [54, 312] on div "Customer Settings" at bounding box center [54, 309] width 94 height 14
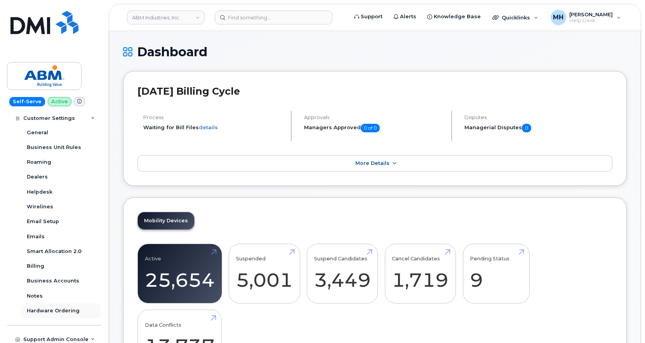
scroll to position [201, 0]
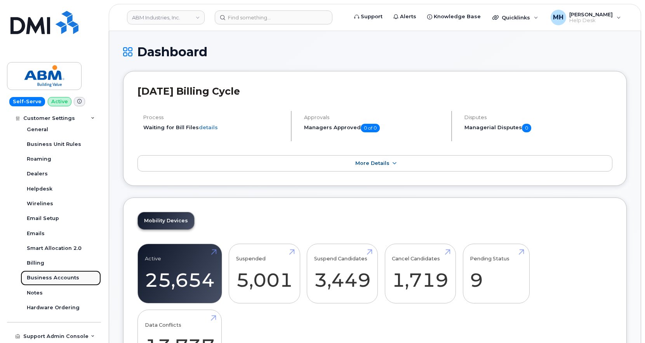
click at [70, 277] on div "Business Accounts" at bounding box center [53, 278] width 52 height 7
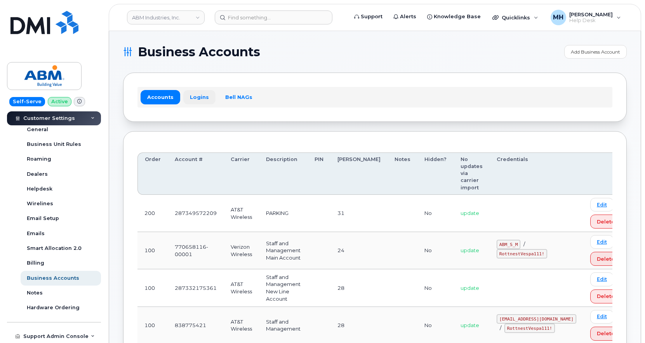
click at [209, 96] on link "Logins" at bounding box center [199, 97] width 32 height 14
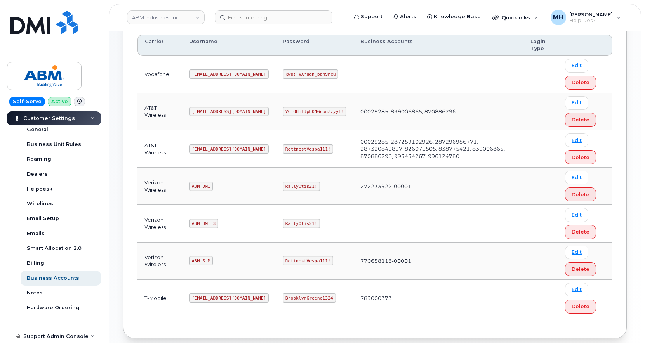
scroll to position [155, 0]
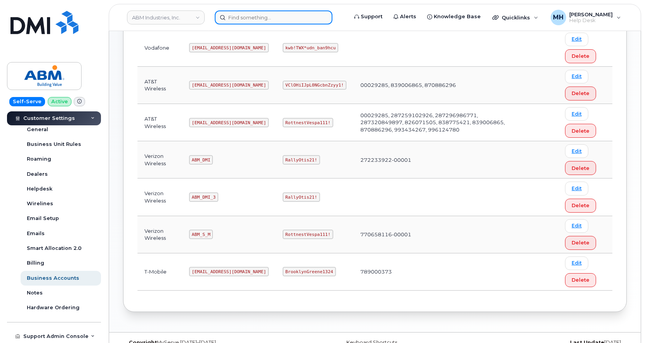
click at [233, 20] on input at bounding box center [274, 17] width 118 height 14
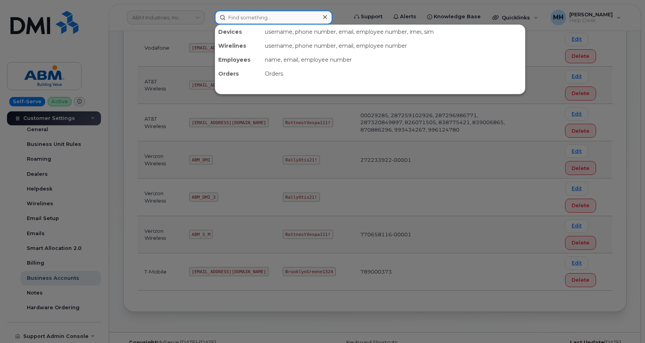
paste input "[PHONE_NUMBER]"
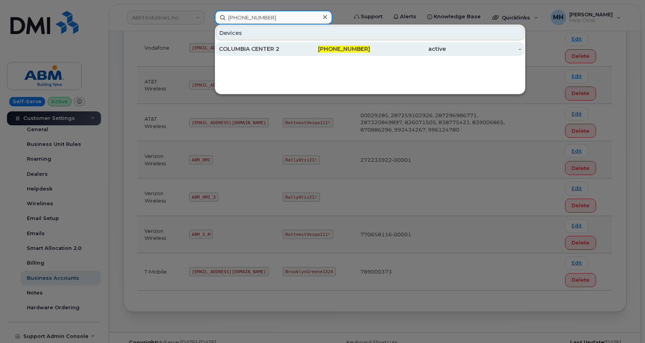
type input "[PHONE_NUMBER]"
click at [295, 43] on div "COLUMBIA CENTER 2" at bounding box center [333, 49] width 76 height 14
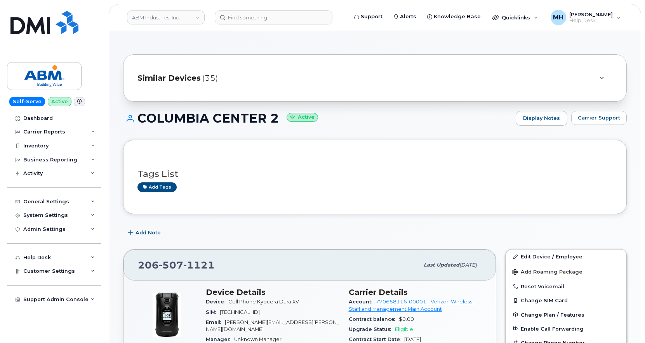
scroll to position [116, 0]
